Goal: Task Accomplishment & Management: Manage account settings

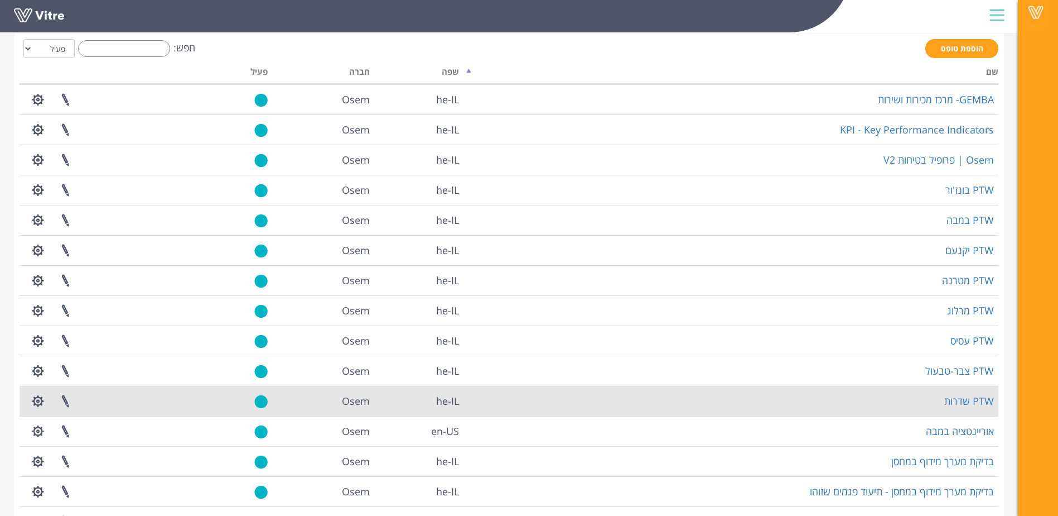
scroll to position [127, 0]
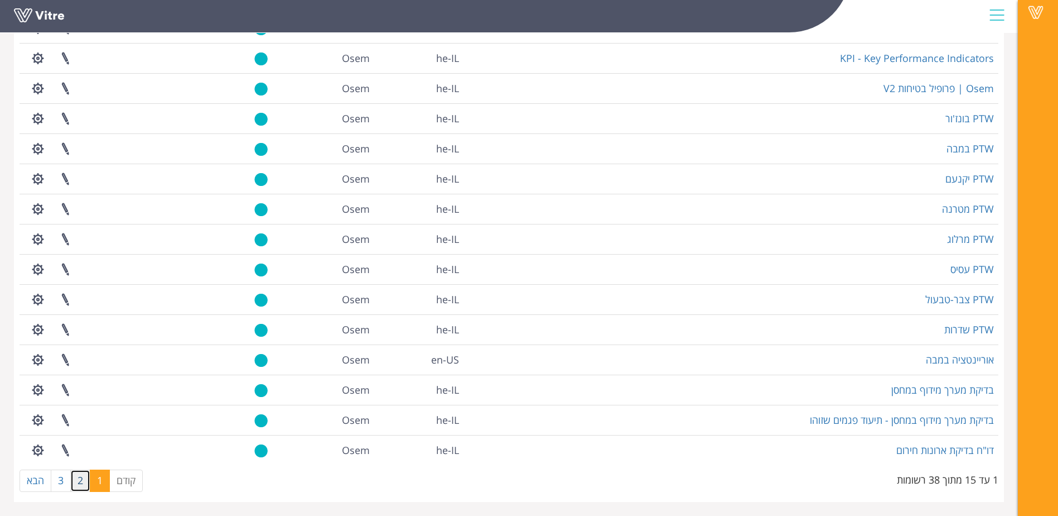
click at [85, 482] on link "2" at bounding box center [80, 480] width 20 height 22
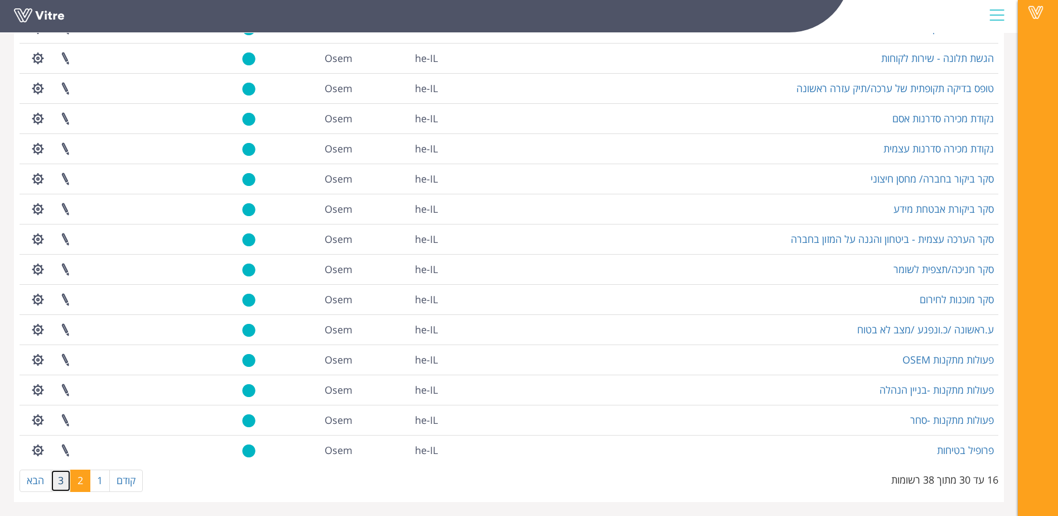
click at [55, 488] on link "3" at bounding box center [61, 480] width 20 height 22
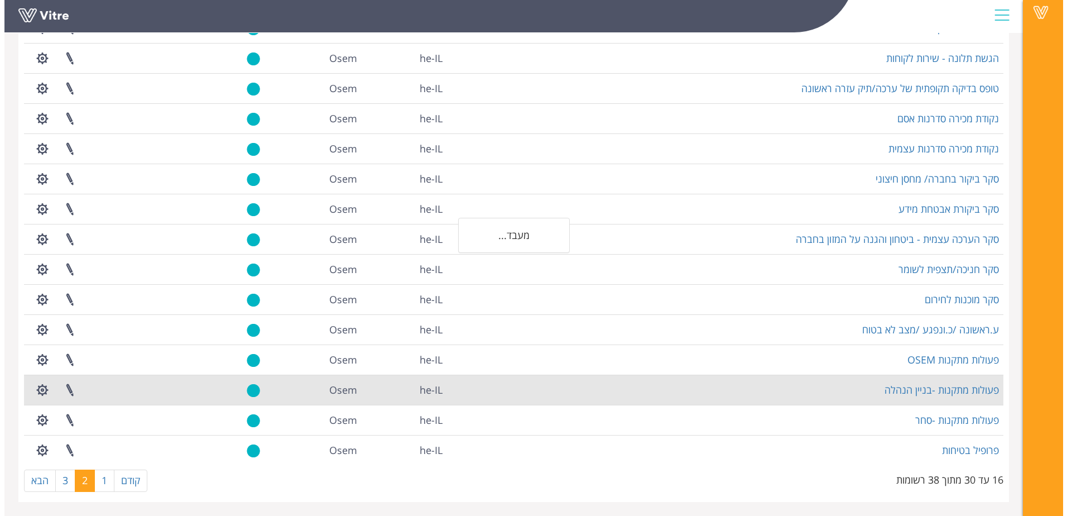
scroll to position [0, 0]
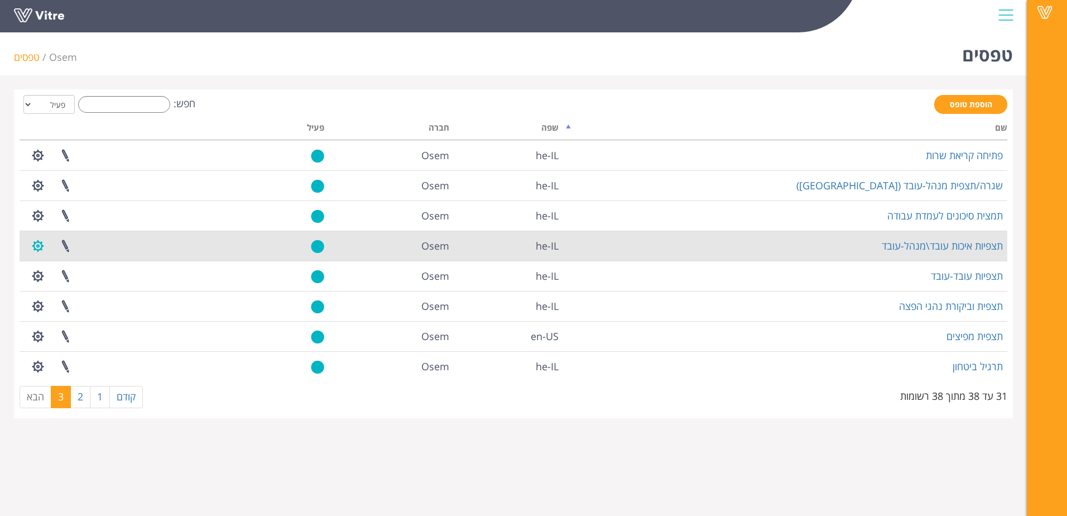
click at [40, 239] on button "button" at bounding box center [38, 246] width 28 height 30
click at [66, 286] on link "הגדרת משתמשים" at bounding box center [69, 287] width 88 height 15
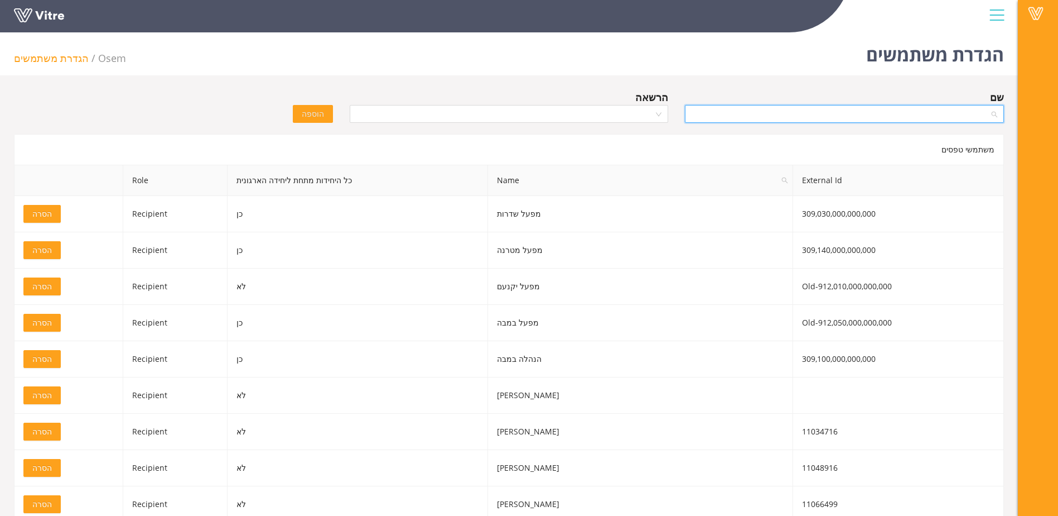
drag, startPoint x: 769, startPoint y: 113, endPoint x: 777, endPoint y: 116, distance: 8.3
click at [769, 114] on input "search" at bounding box center [841, 113] width 298 height 17
type input "T"
type input "גלמן"
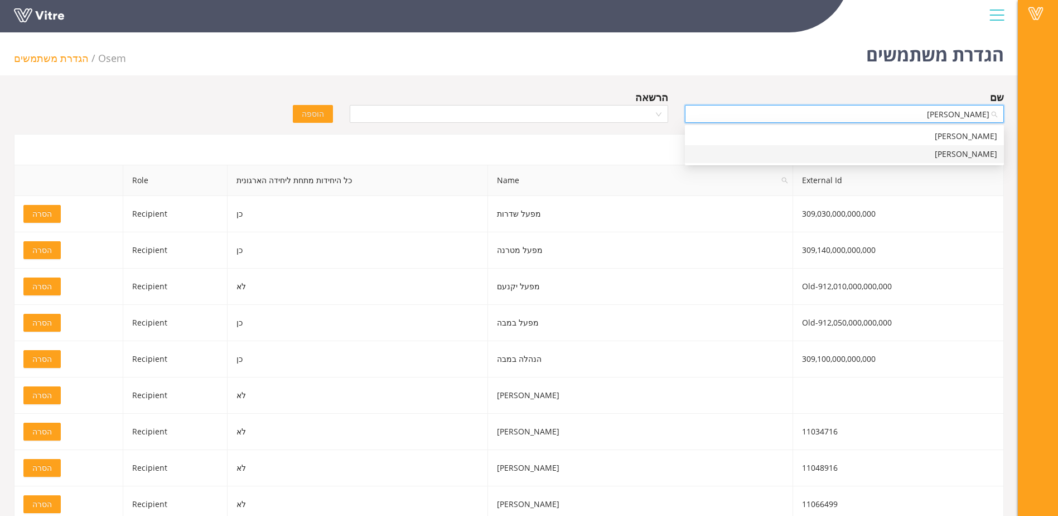
click at [960, 158] on div "אלכסנדרה גלמן" at bounding box center [845, 154] width 306 height 12
click at [600, 112] on input "search" at bounding box center [506, 113] width 298 height 17
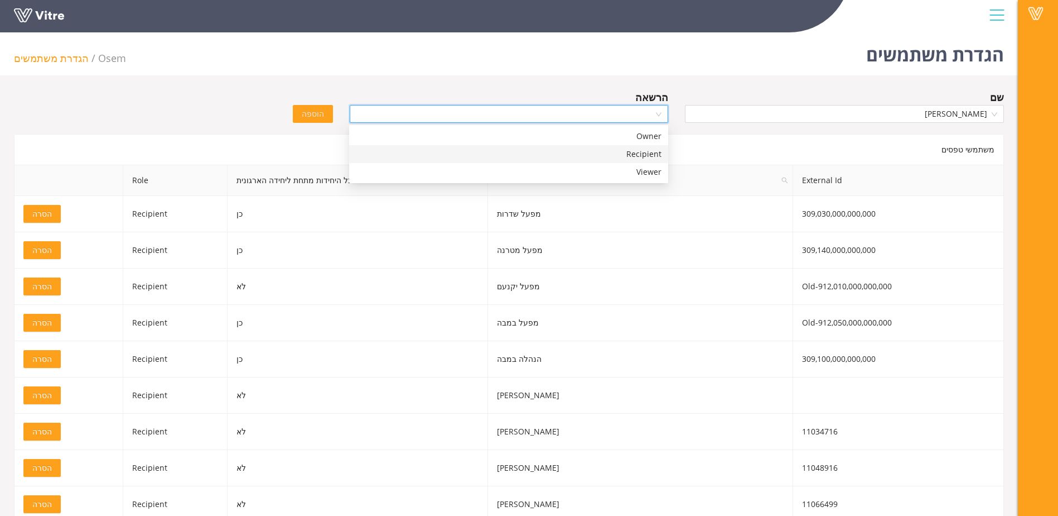
click at [605, 151] on div "Recipient" at bounding box center [509, 154] width 306 height 12
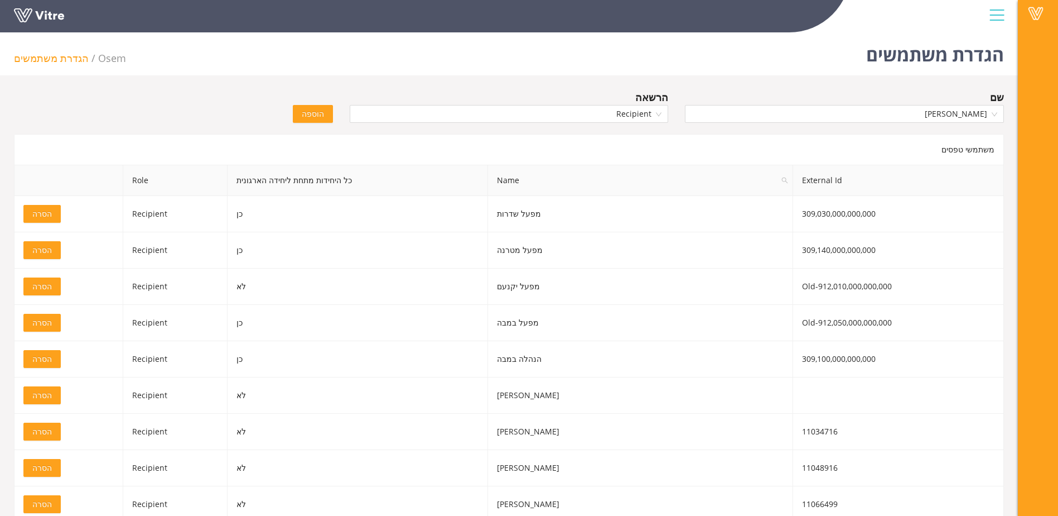
click at [305, 121] on button "הוספה" at bounding box center [313, 114] width 40 height 18
click at [98, 59] on span "Osem" at bounding box center [112, 57] width 28 height 13
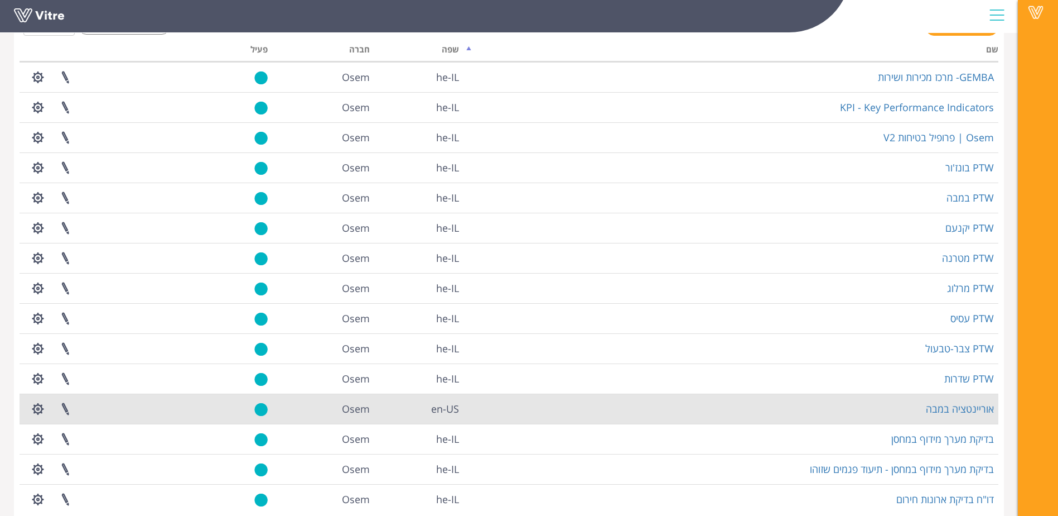
scroll to position [127, 0]
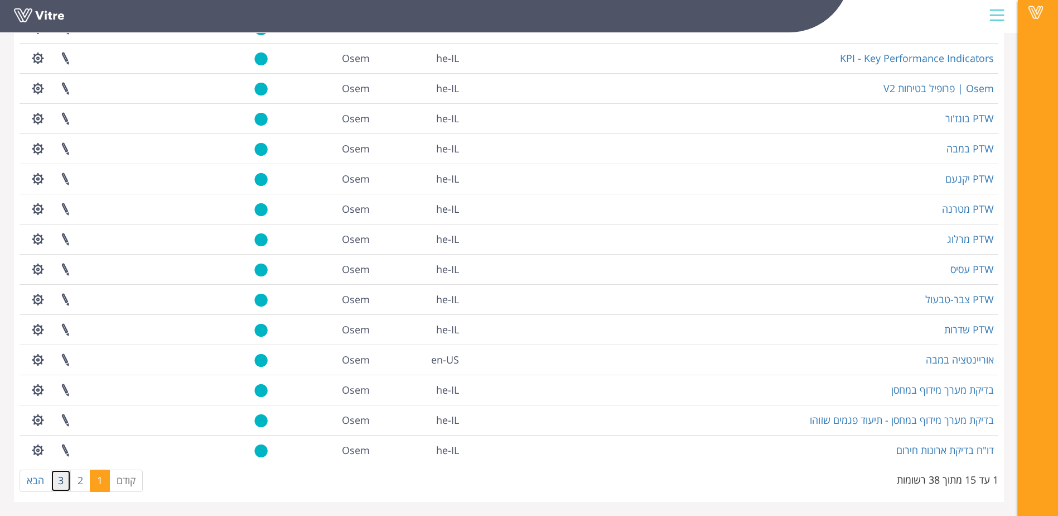
click at [55, 475] on link "3" at bounding box center [61, 480] width 20 height 22
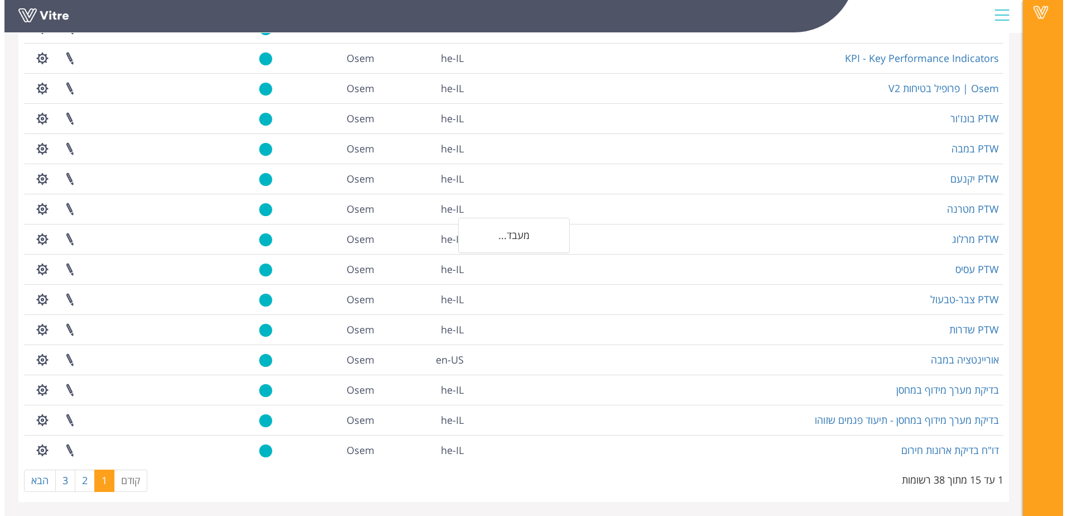
scroll to position [0, 0]
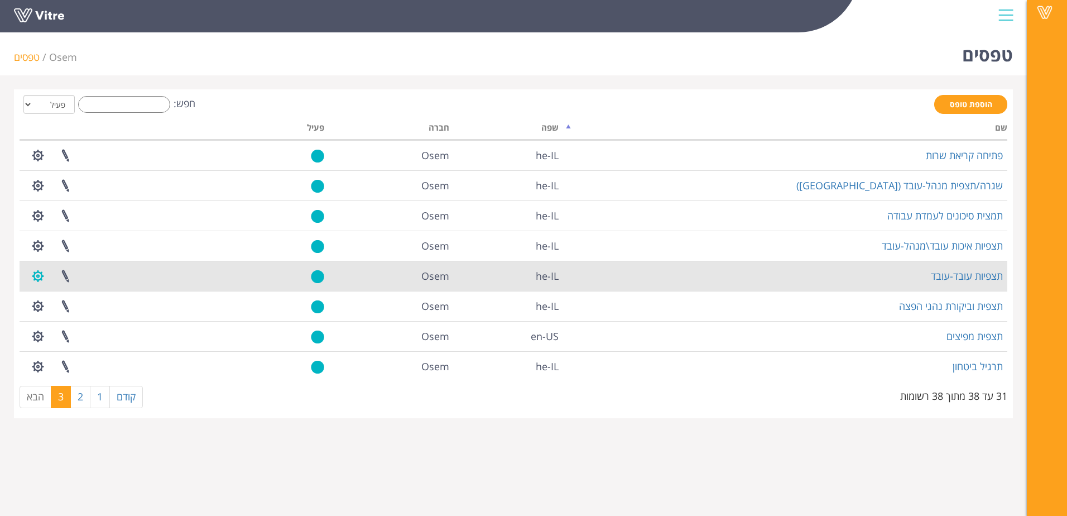
click at [31, 275] on button "button" at bounding box center [38, 276] width 28 height 30
click at [76, 317] on link "הגדרת משתמשים" at bounding box center [69, 317] width 88 height 15
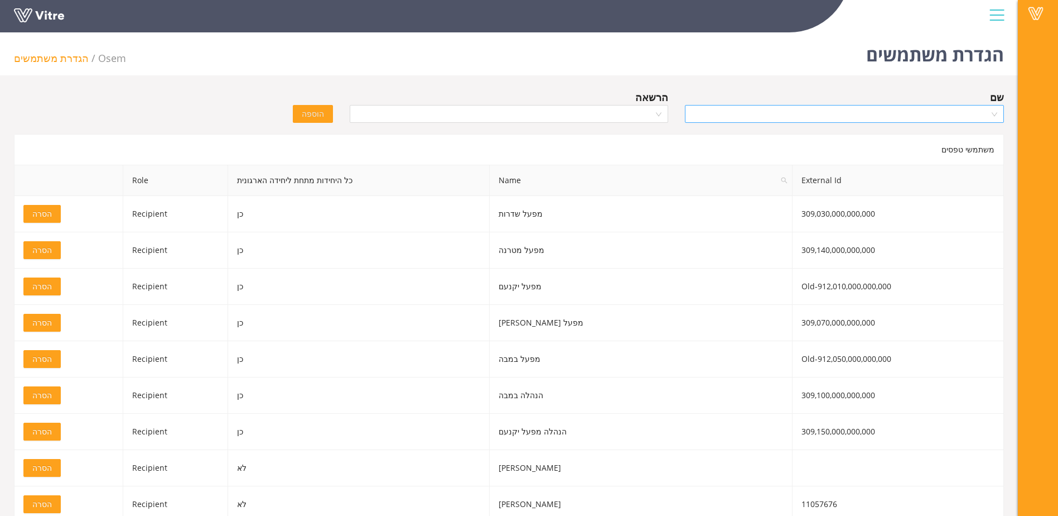
click at [848, 107] on input "search" at bounding box center [841, 113] width 298 height 17
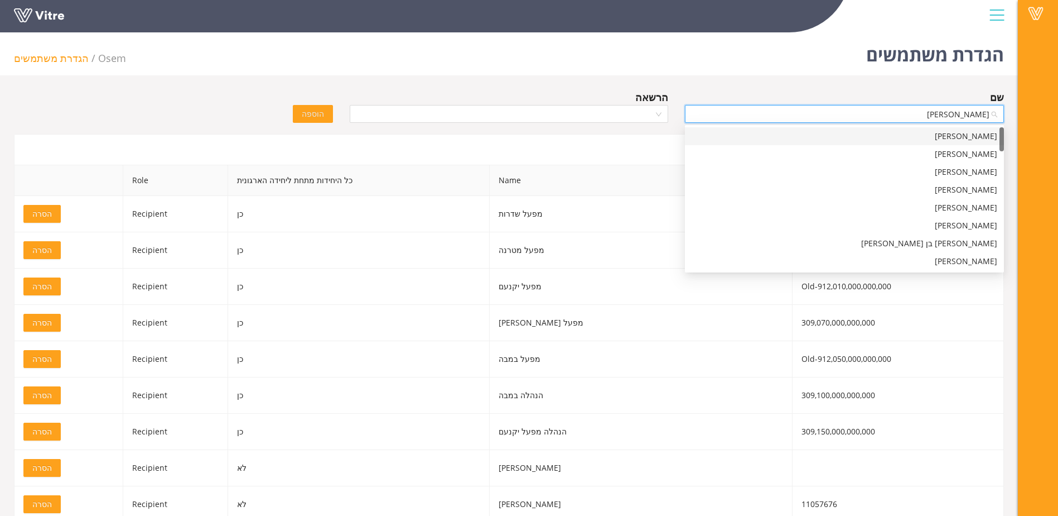
type input "גלמ"
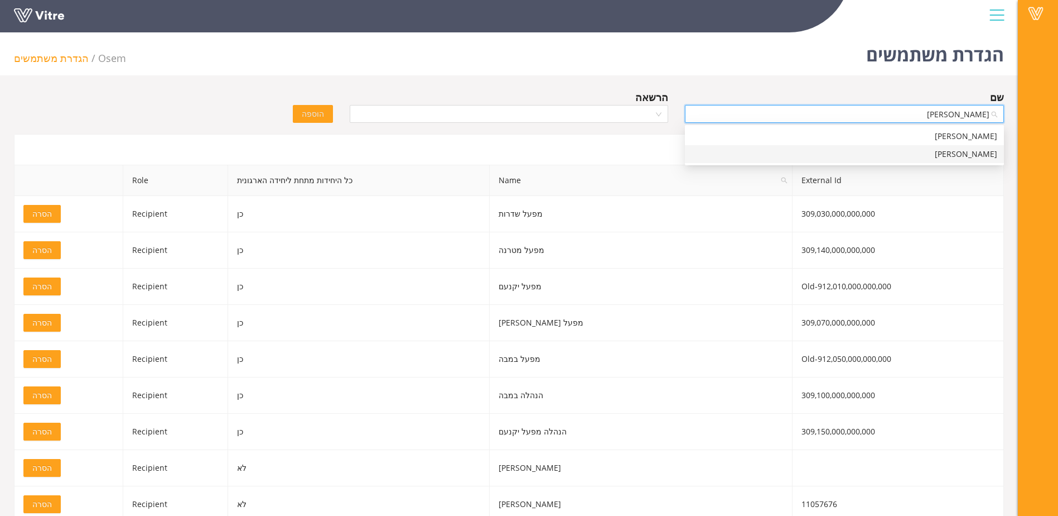
click at [802, 148] on div "אלכסנדרה גלמן" at bounding box center [845, 154] width 306 height 12
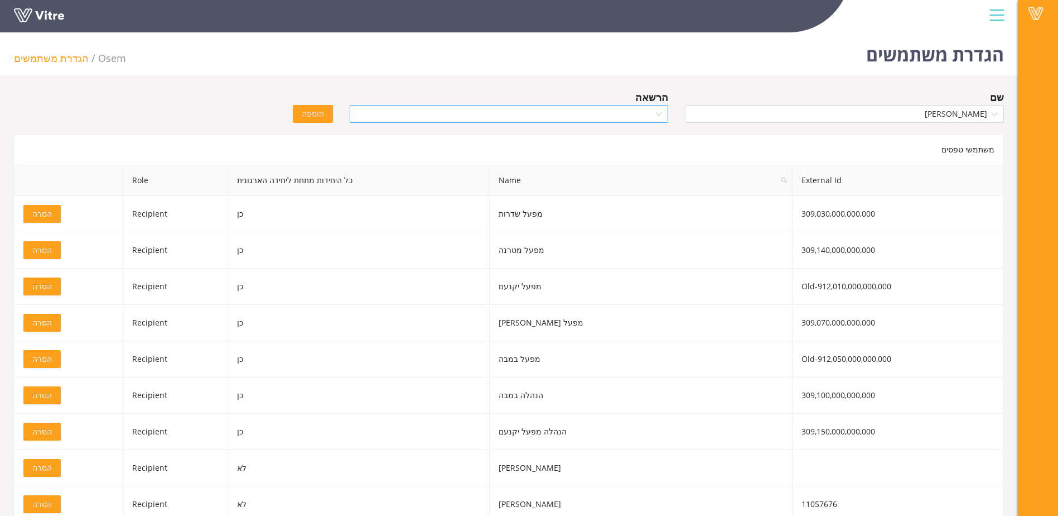
click at [609, 114] on input "search" at bounding box center [506, 113] width 298 height 17
click at [637, 162] on div "Recipient" at bounding box center [508, 154] width 319 height 18
click at [316, 105] on button "הוספה" at bounding box center [313, 114] width 40 height 18
